Goal: Task Accomplishment & Management: Manage account settings

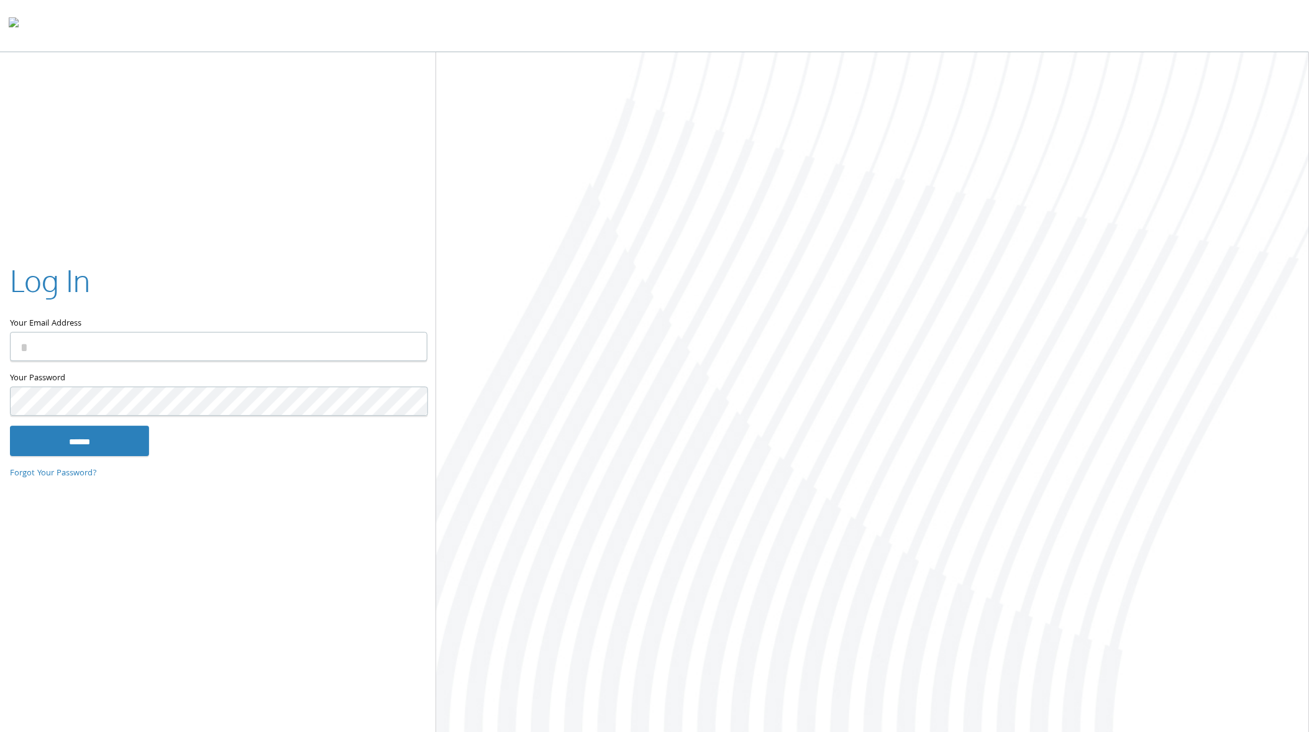
type input "**********"
click at [97, 441] on input "******" at bounding box center [79, 441] width 139 height 30
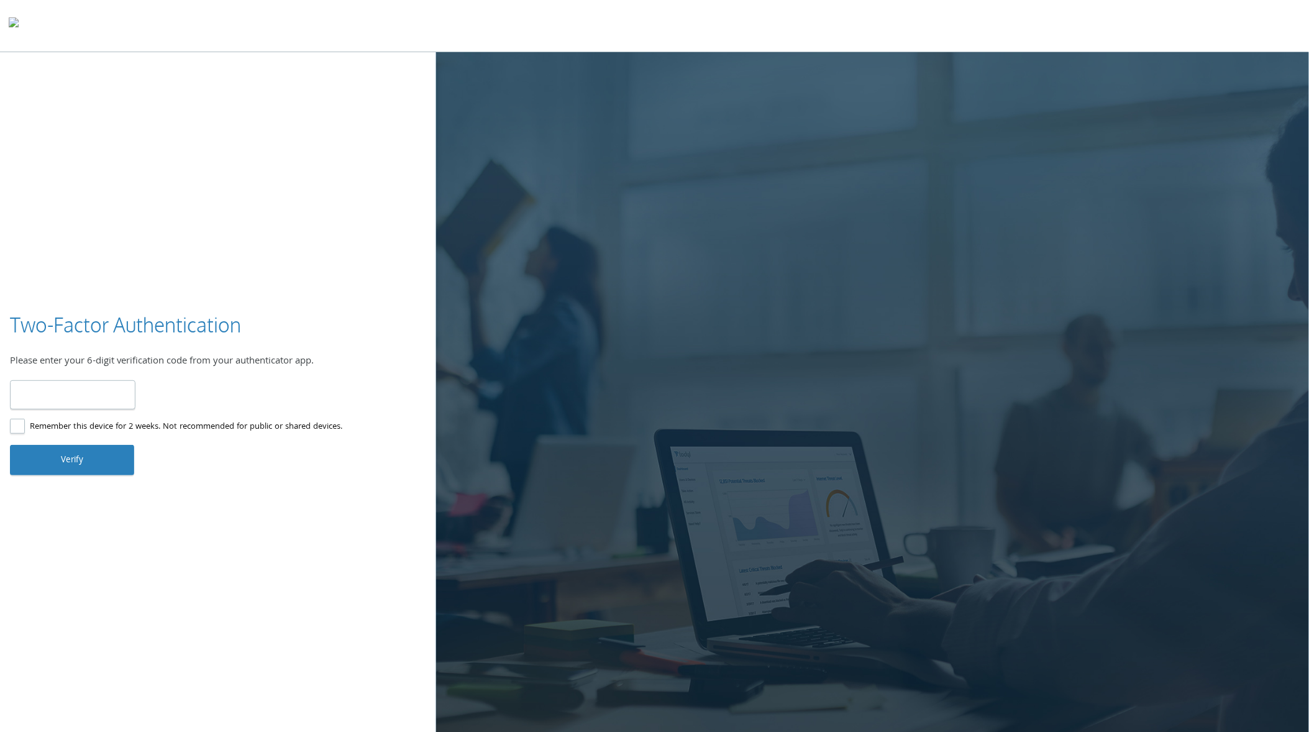
type input "******"
click at [71, 456] on button "Verify" at bounding box center [72, 460] width 124 height 30
